Goal: Task Accomplishment & Management: Manage account settings

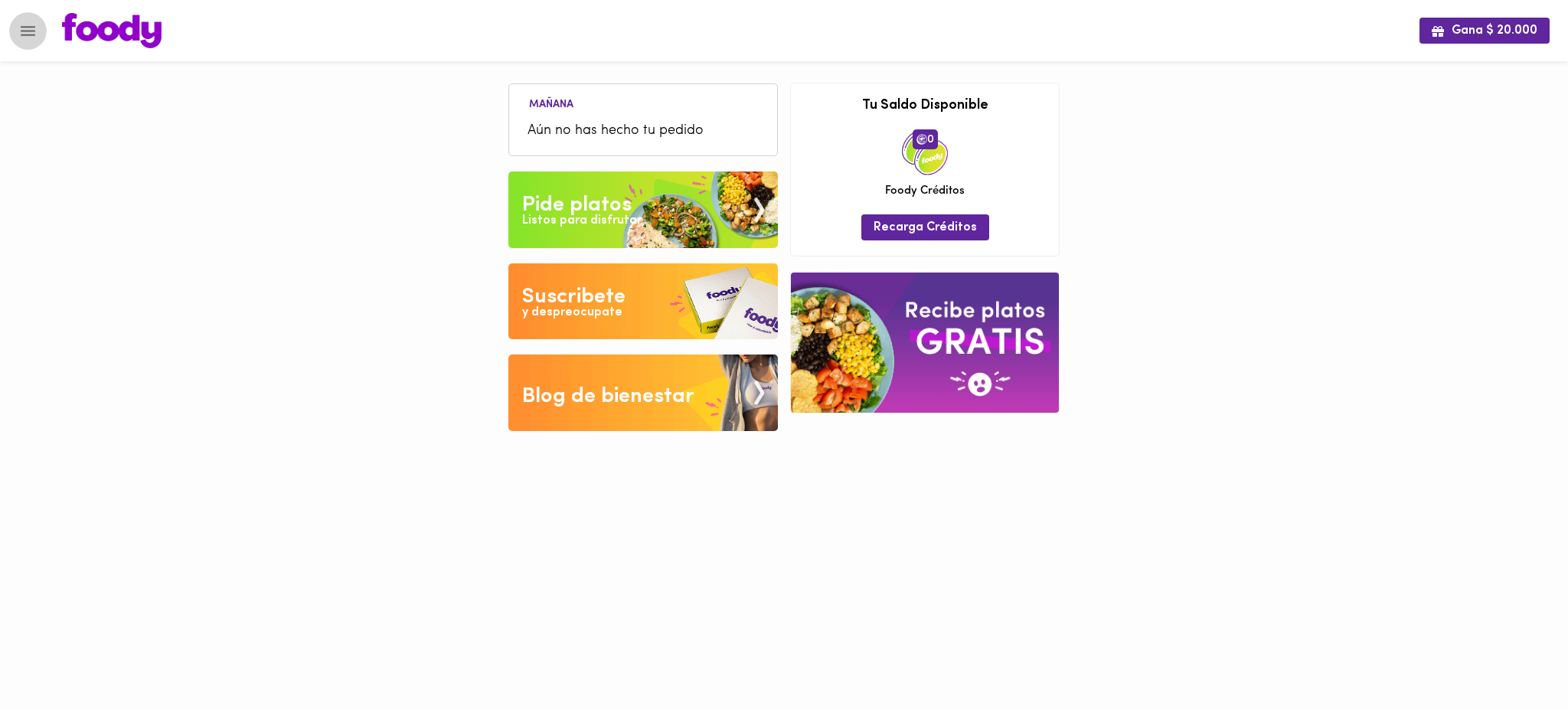
click at [31, 32] on icon "Menu" at bounding box center [27, 31] width 19 height 19
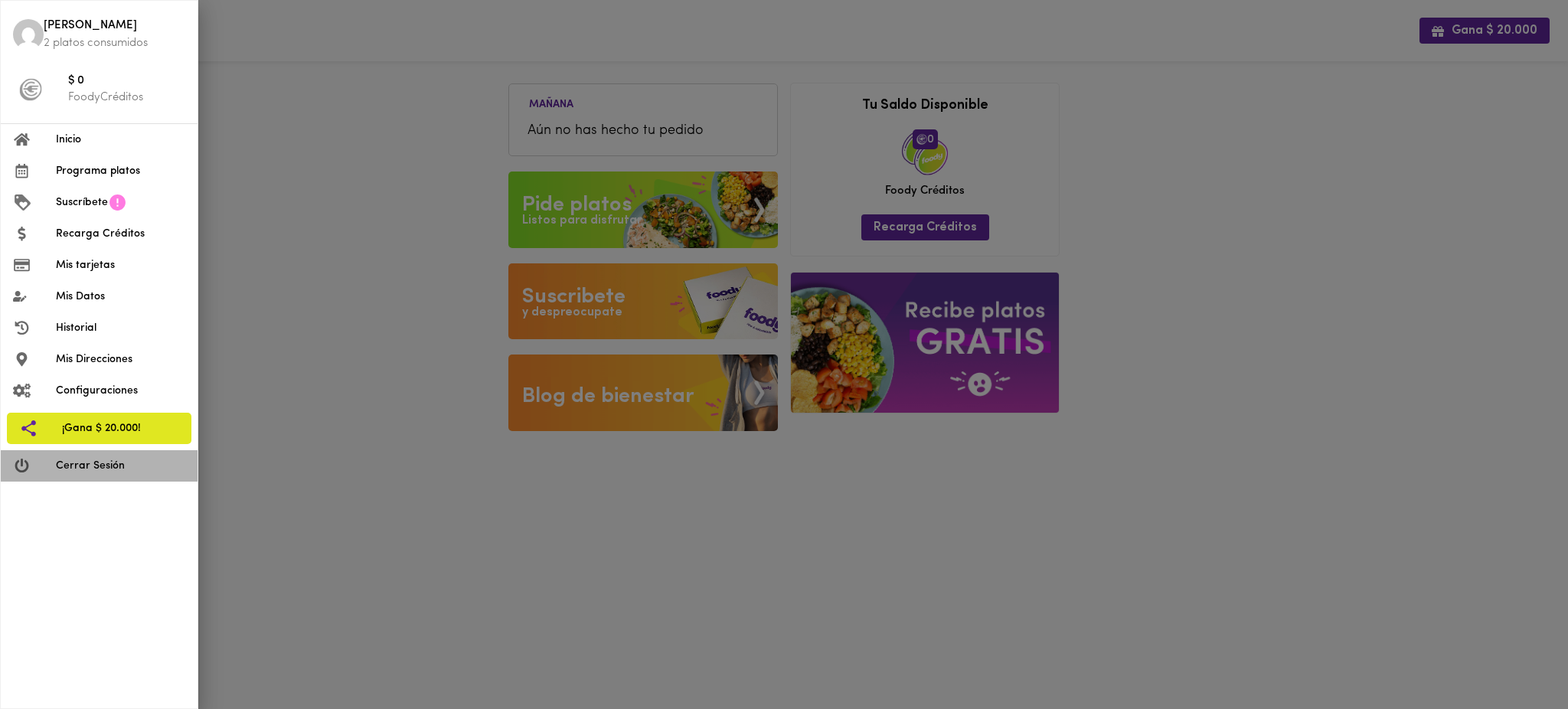
click at [78, 461] on span "Cerrar Sesión" at bounding box center [121, 466] width 130 height 16
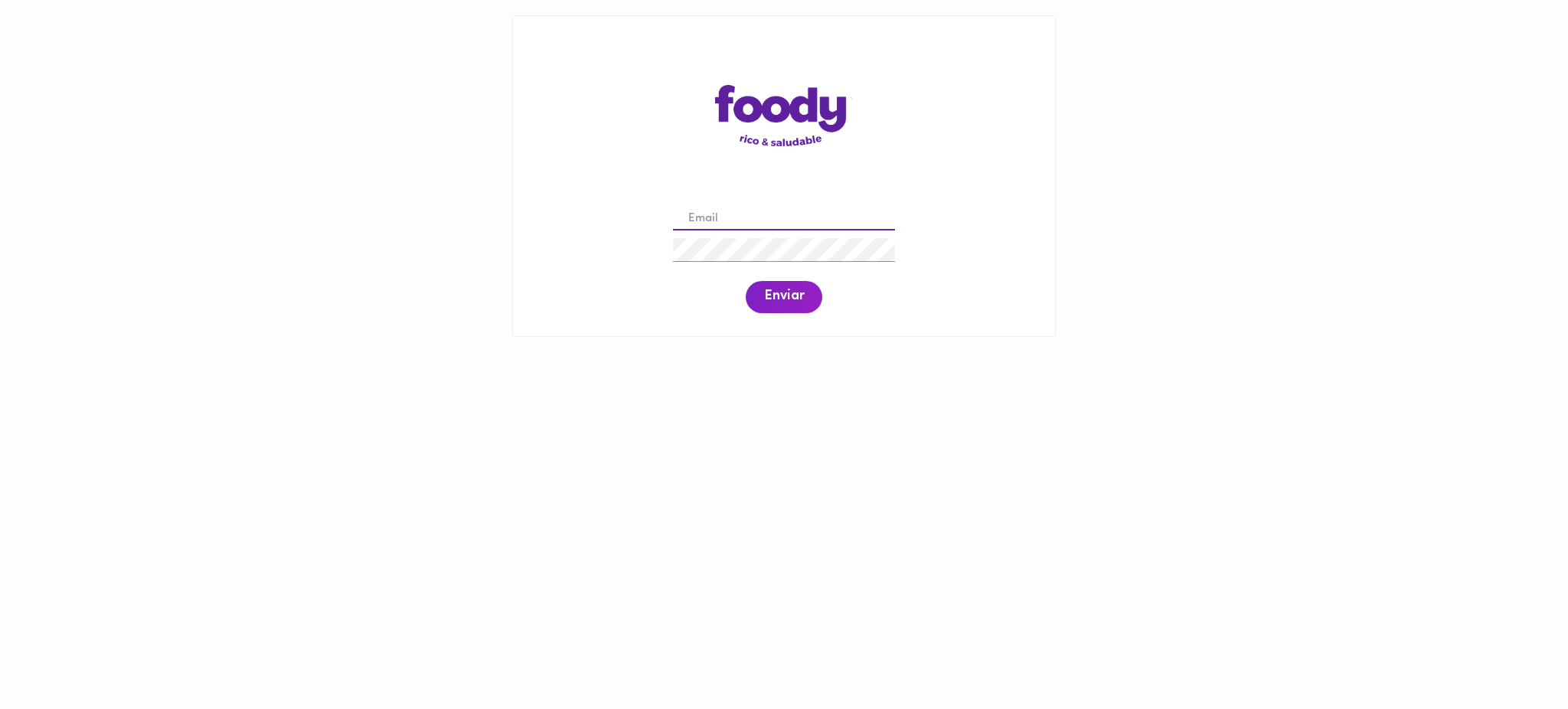
click at [769, 215] on input "email" at bounding box center [784, 219] width 222 height 24
paste input "[EMAIL_ADDRESS][DOMAIN_NAME]"
click at [777, 305] on span "Enviar" at bounding box center [784, 297] width 40 height 17
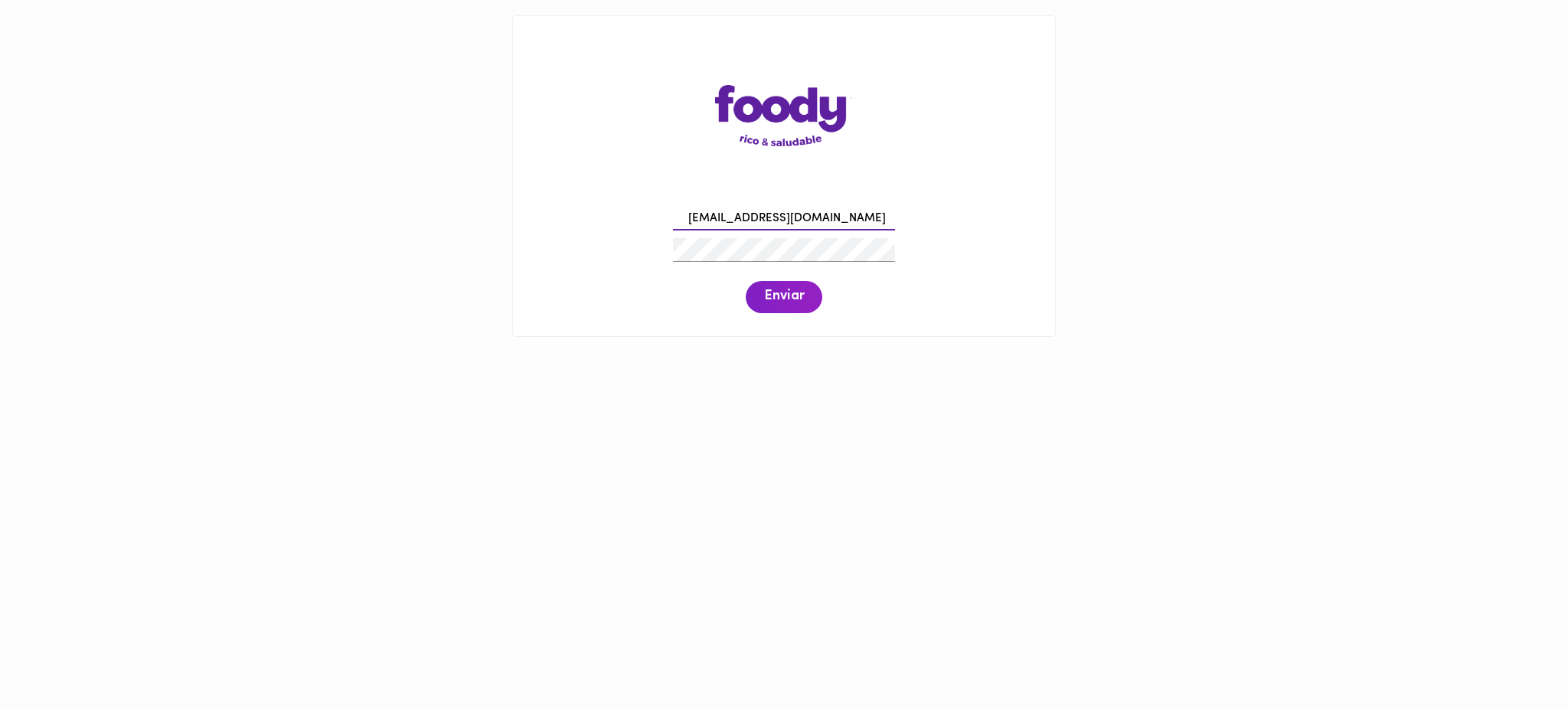
click at [691, 219] on input "[EMAIL_ADDRESS][DOMAIN_NAME]" at bounding box center [784, 219] width 222 height 24
type input "[EMAIL_ADDRESS][DOMAIN_NAME]"
click at [786, 293] on span "Enviar" at bounding box center [784, 297] width 40 height 17
